Goal: Find specific page/section: Find specific page/section

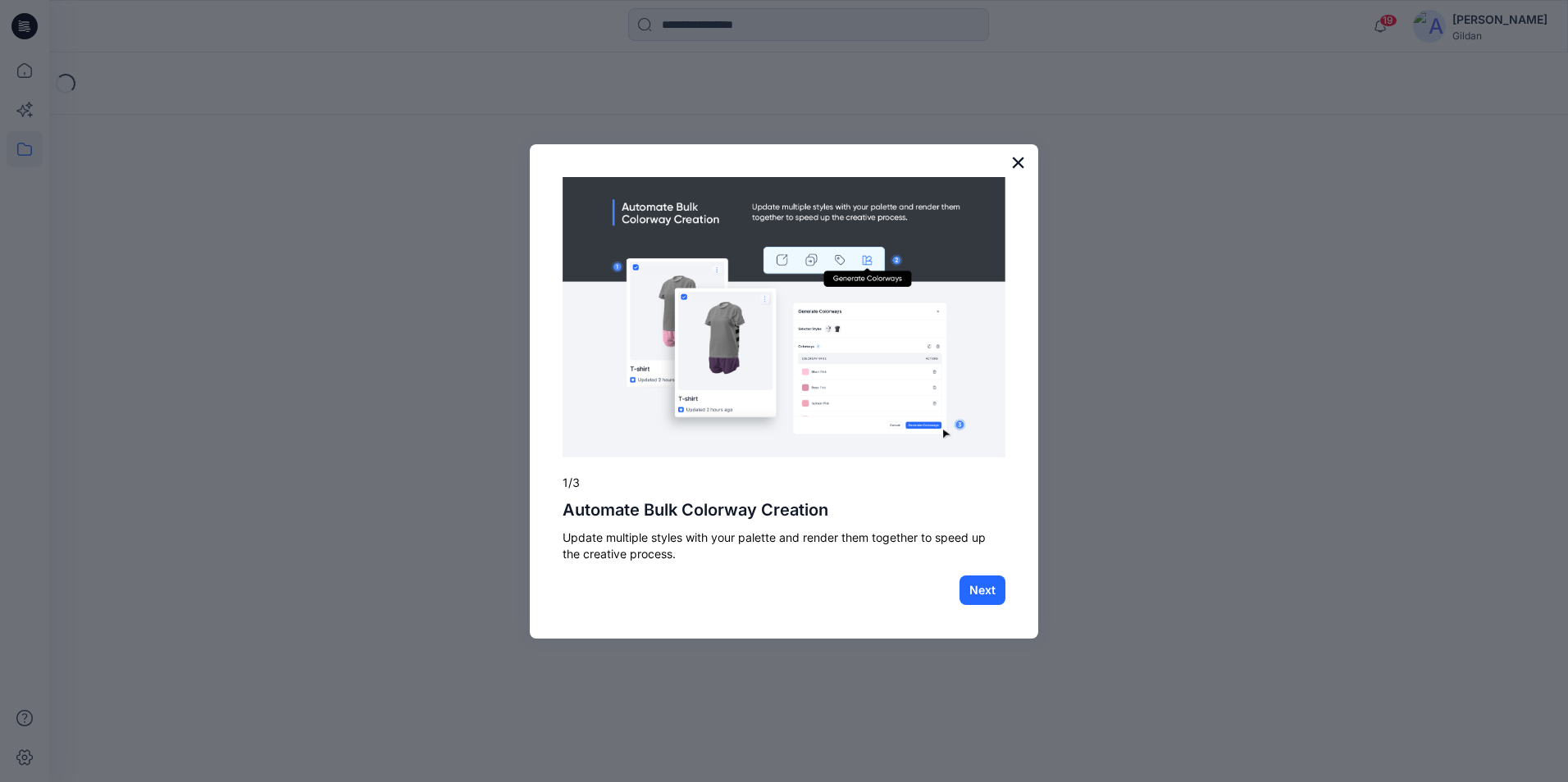
click at [1017, 164] on button "×" at bounding box center [1018, 162] width 16 height 27
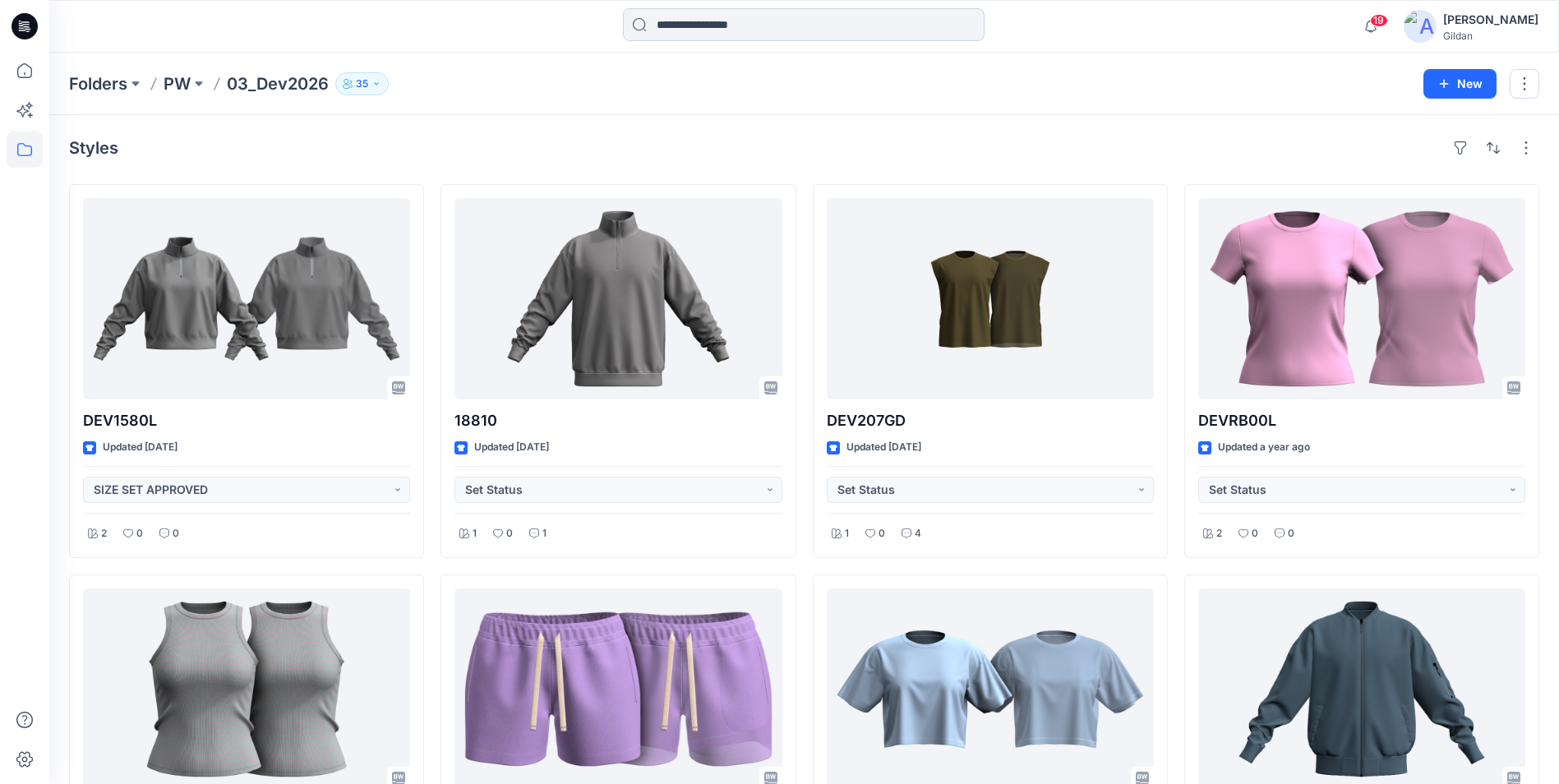
click at [695, 25] on input at bounding box center [804, 25] width 362 height 33
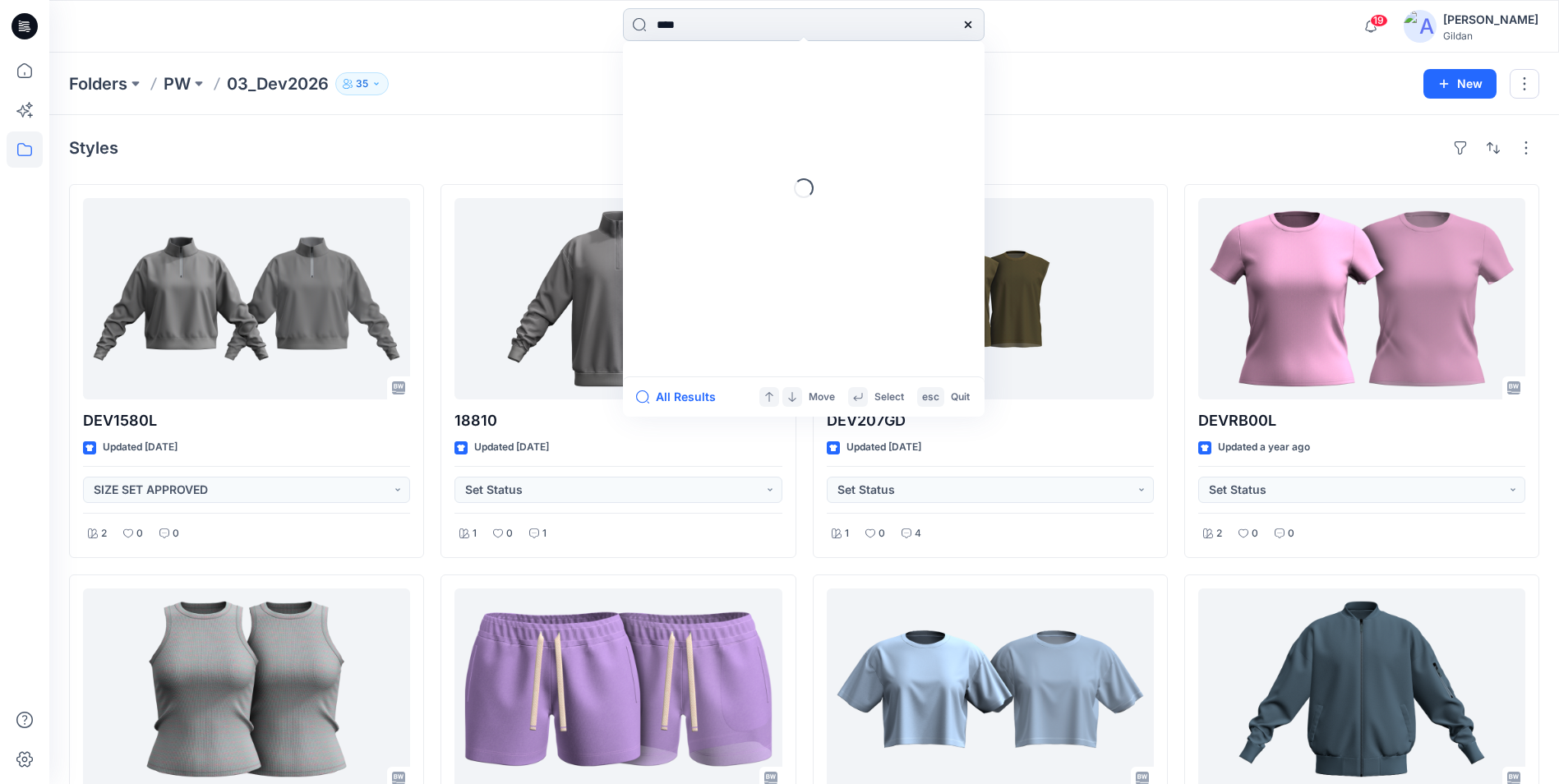
type input "****"
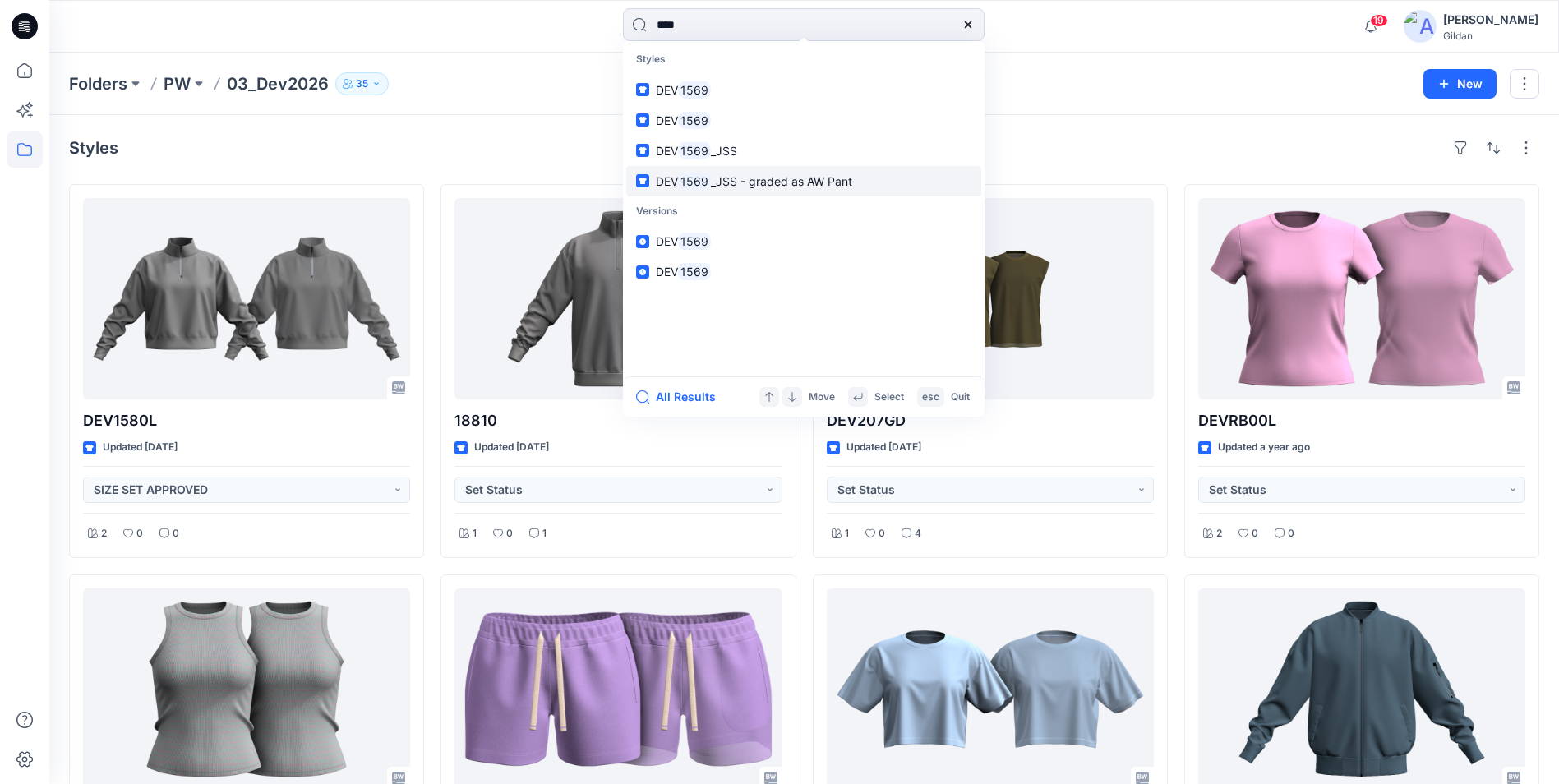
click at [684, 176] on mark "1569" at bounding box center [694, 181] width 33 height 19
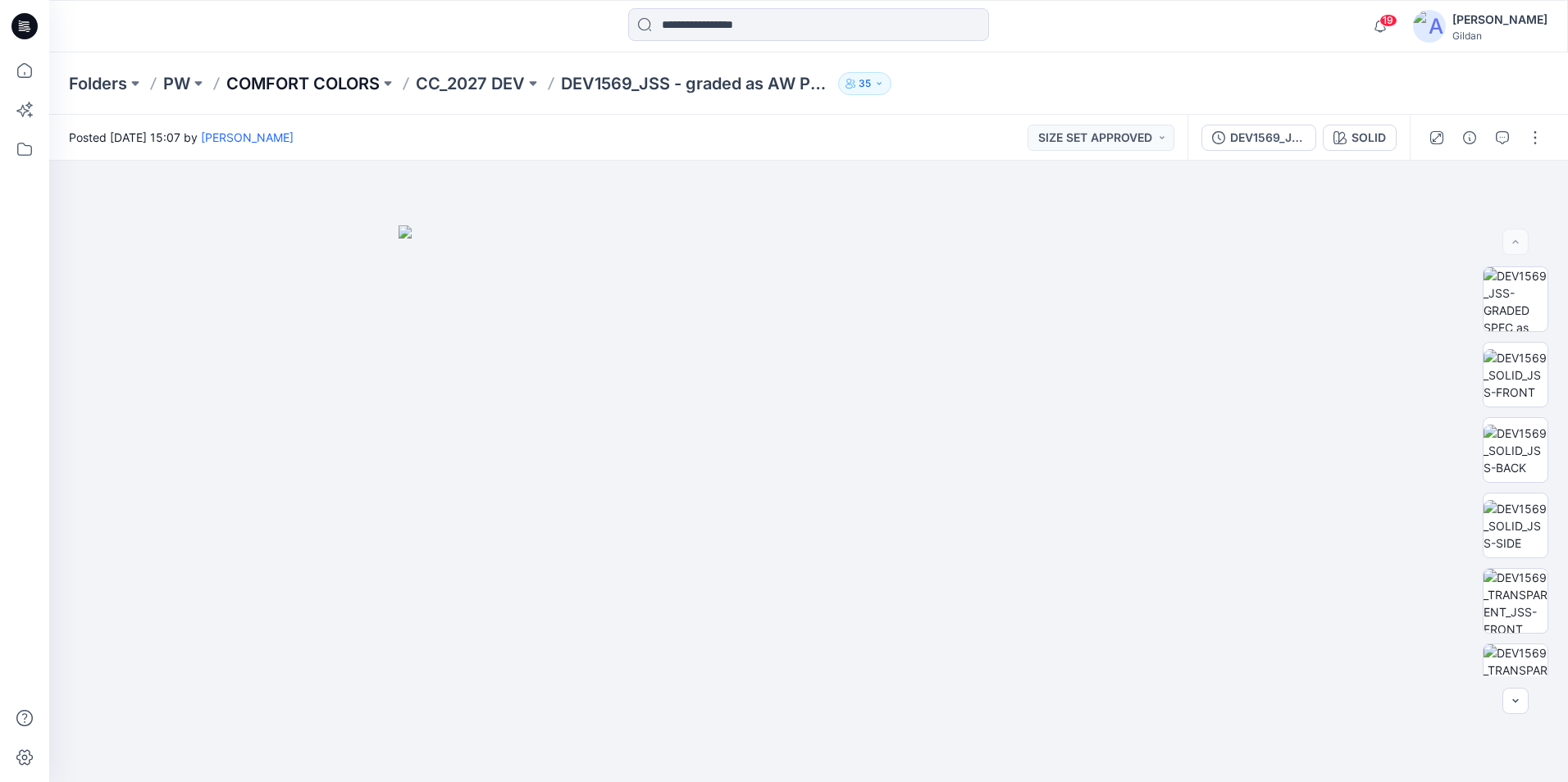
click at [336, 76] on p "COMFORT COLORS" at bounding box center [302, 83] width 153 height 23
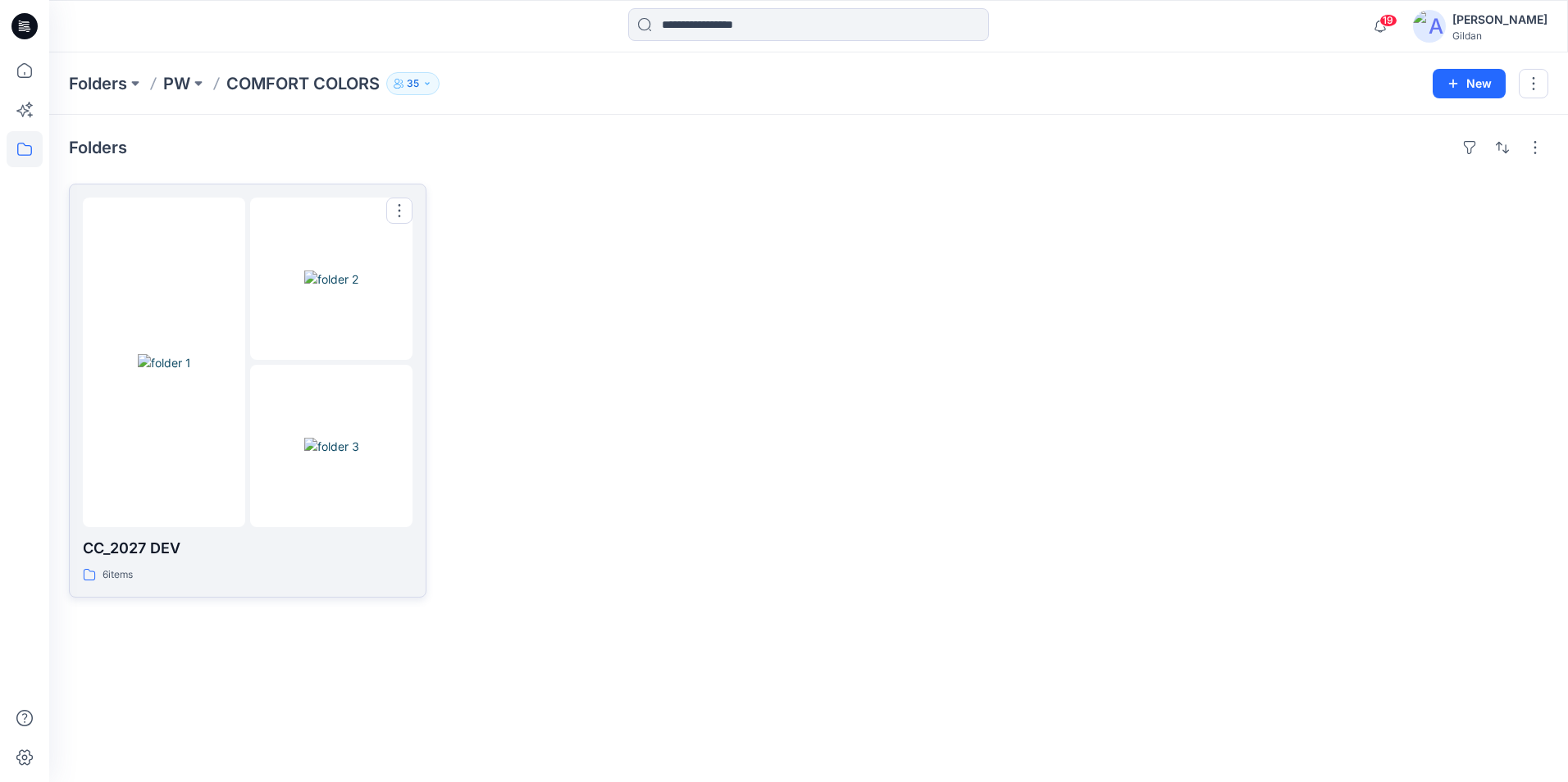
click at [145, 540] on p "CC_2027 DEV" at bounding box center [247, 548] width 330 height 23
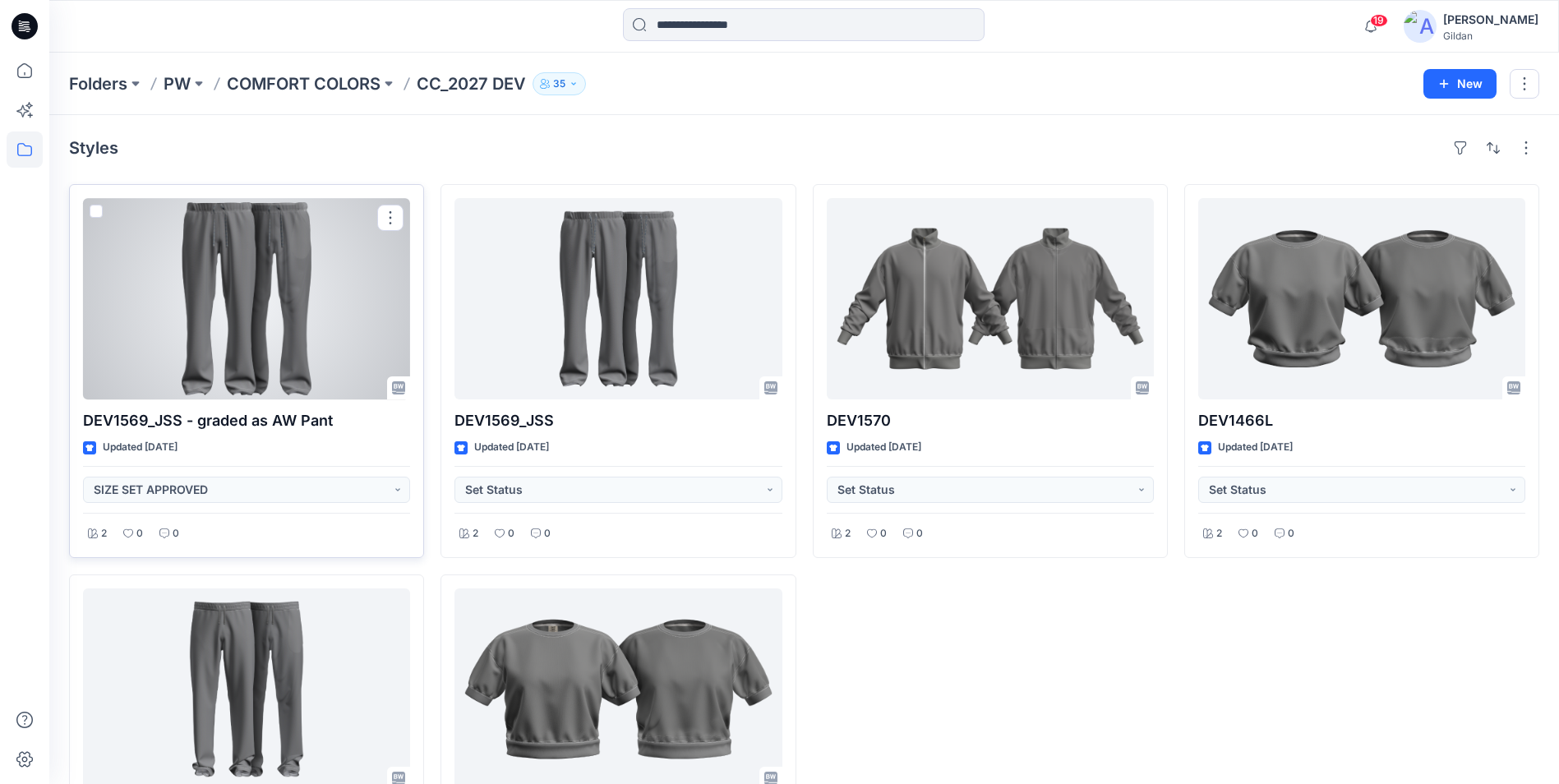
click at [237, 419] on p "DEV1569_JSS - graded as AW Pant" at bounding box center [246, 420] width 327 height 23
click at [220, 341] on div at bounding box center [246, 298] width 327 height 201
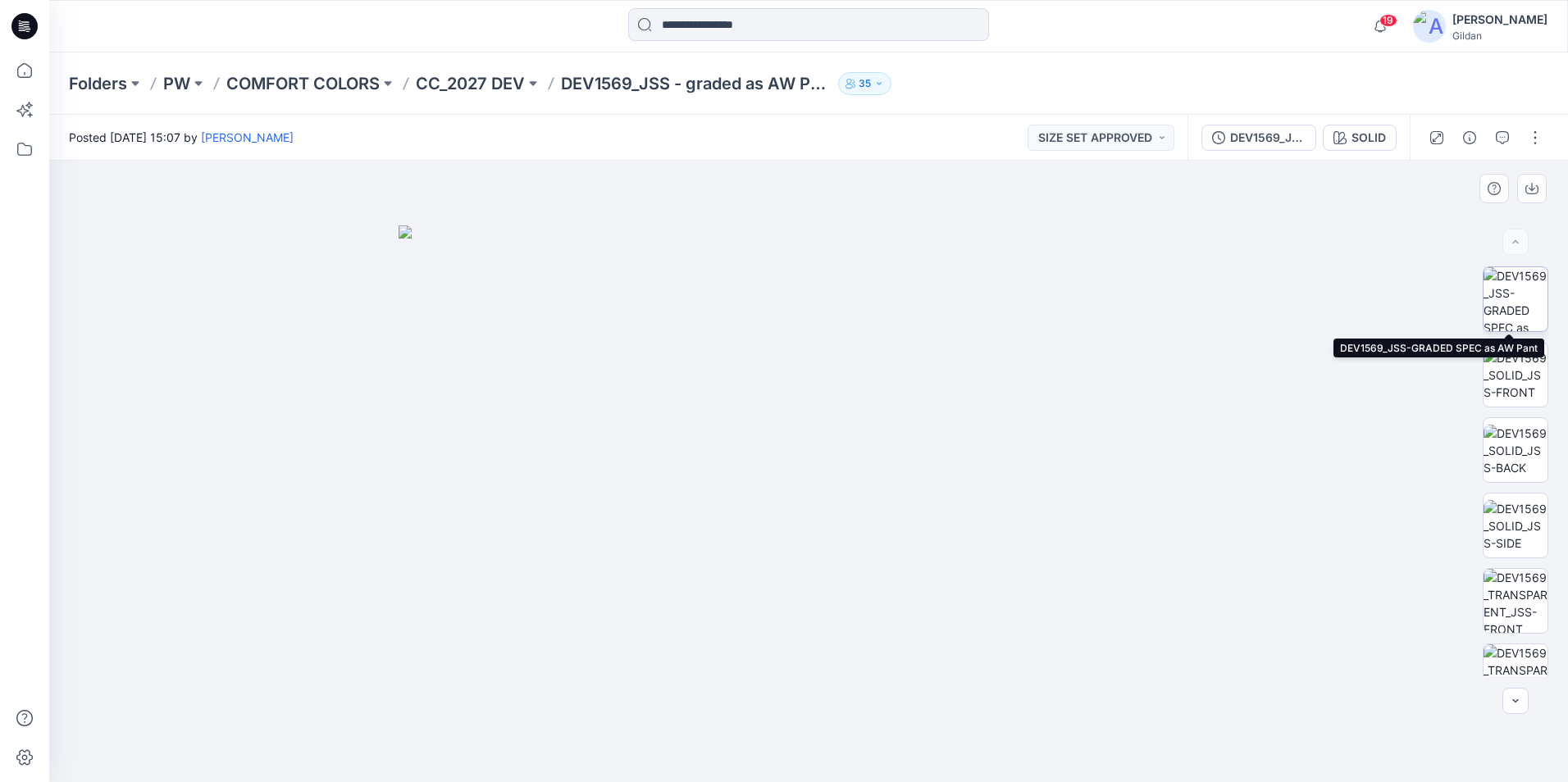
click at [1521, 305] on img at bounding box center [1515, 299] width 64 height 64
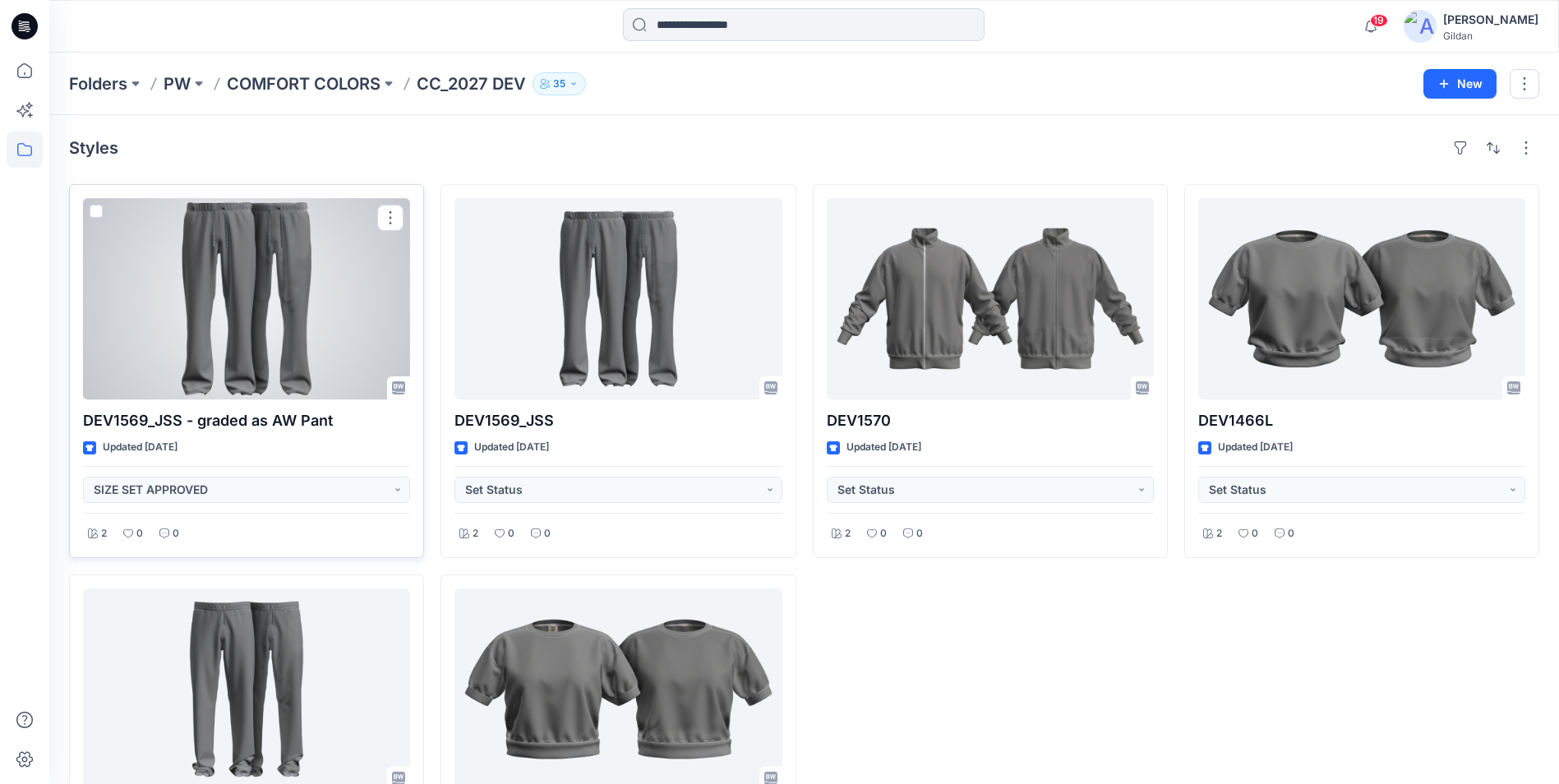
click at [225, 333] on div at bounding box center [246, 298] width 327 height 201
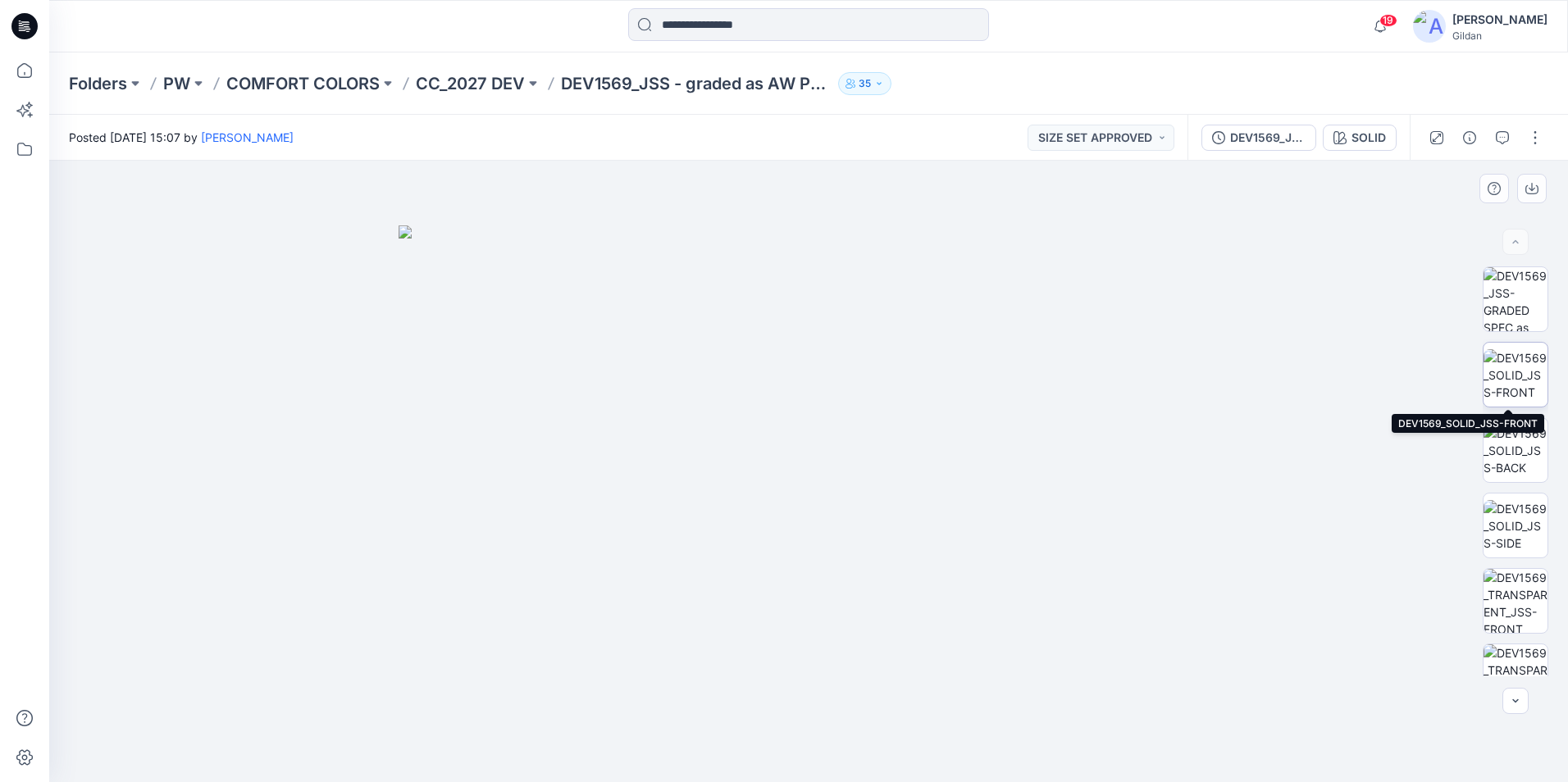
click at [1524, 364] on img at bounding box center [1515, 375] width 64 height 51
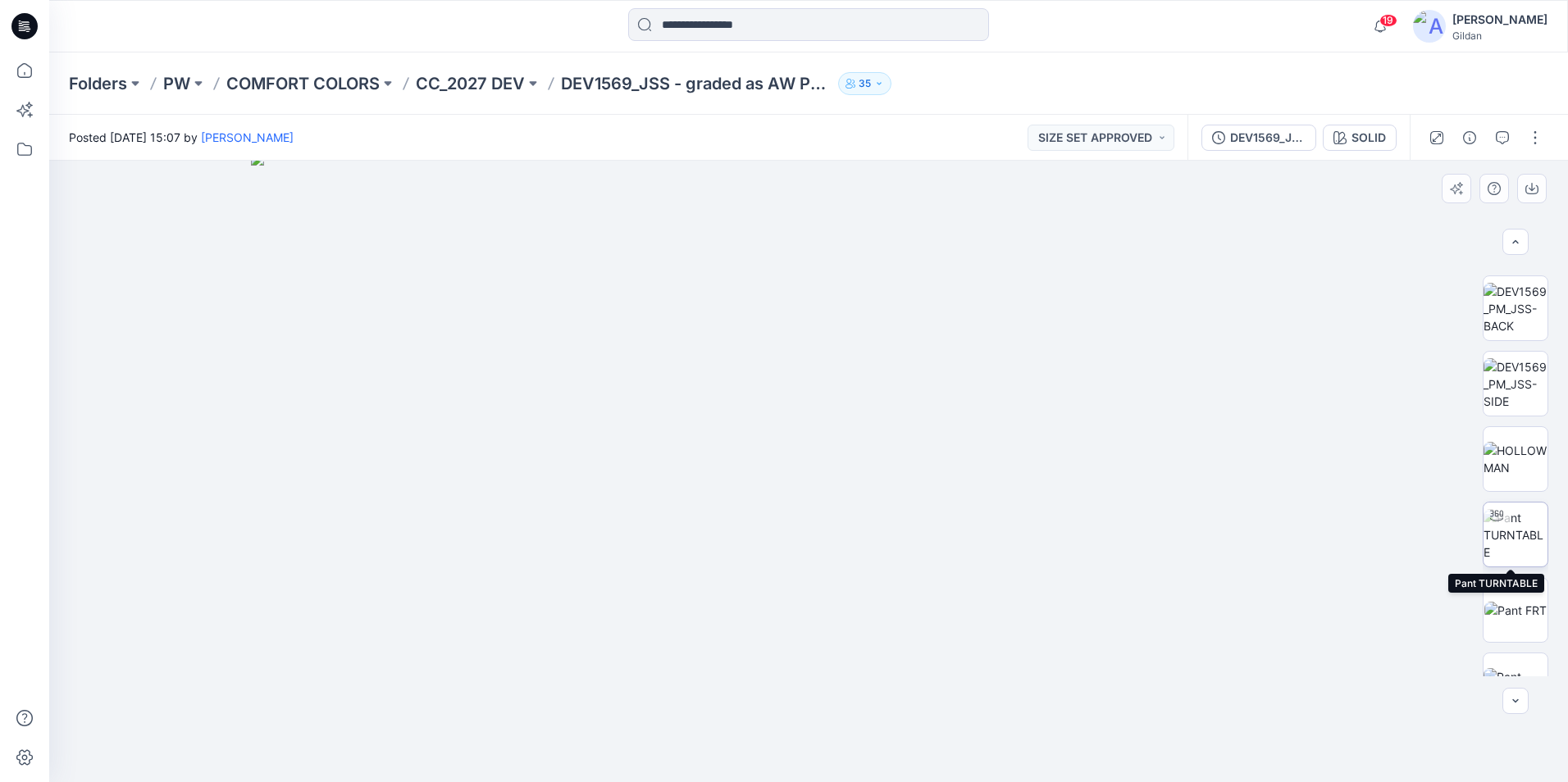
scroll to position [656, 0]
click at [1504, 458] on div at bounding box center [1496, 454] width 27 height 27
